Goal: Navigation & Orientation: Go to known website

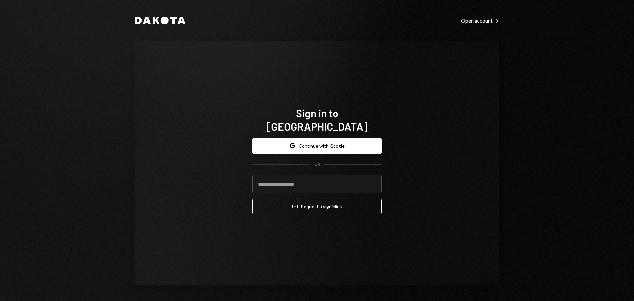
type input "**********"
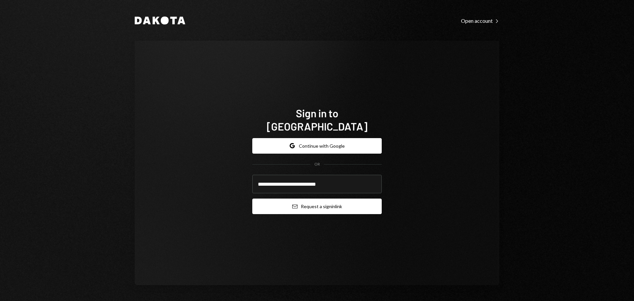
click at [311, 202] on button "Email Request a sign in link" at bounding box center [316, 206] width 129 height 16
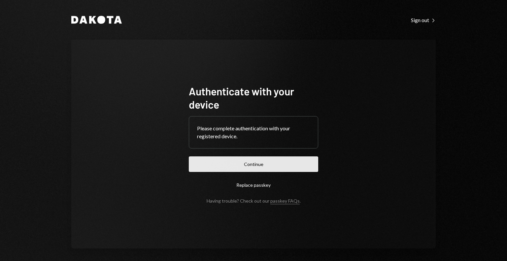
click at [245, 157] on button "Continue" at bounding box center [253, 164] width 129 height 16
